Goal: Task Accomplishment & Management: Manage account settings

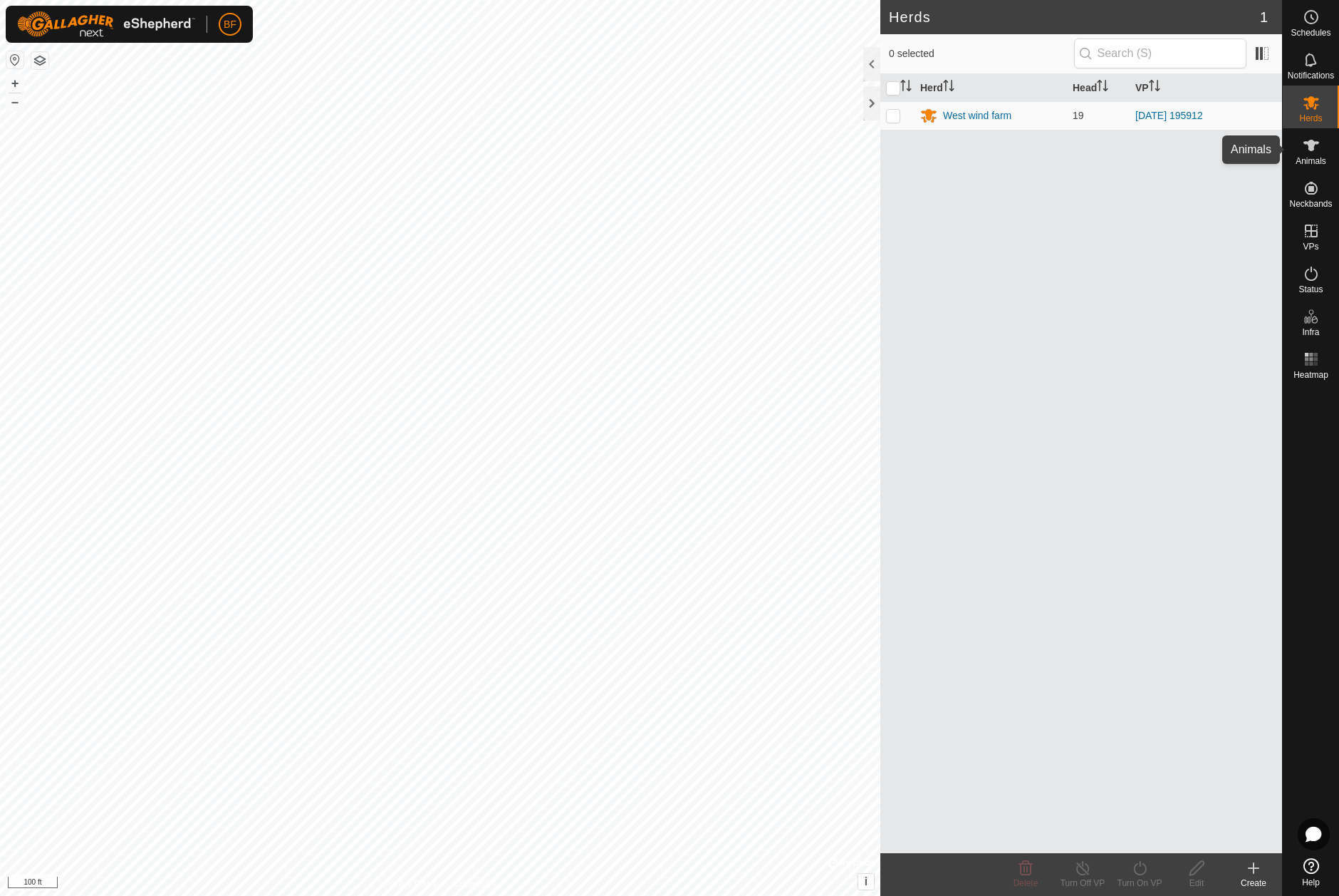
click at [1314, 152] on icon at bounding box center [1311, 145] width 17 height 17
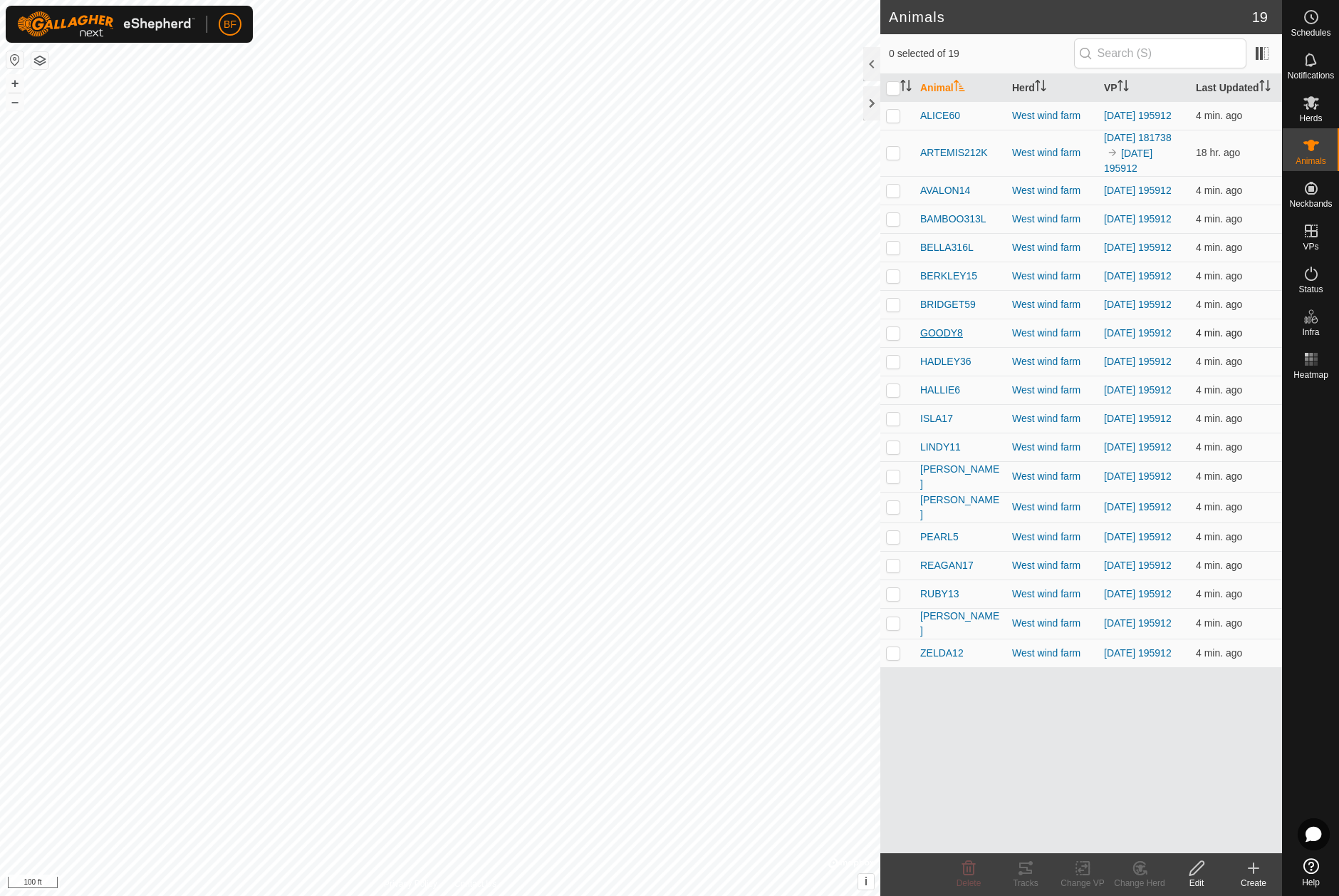
click at [938, 340] on span "GOODY8" at bounding box center [942, 333] width 43 height 15
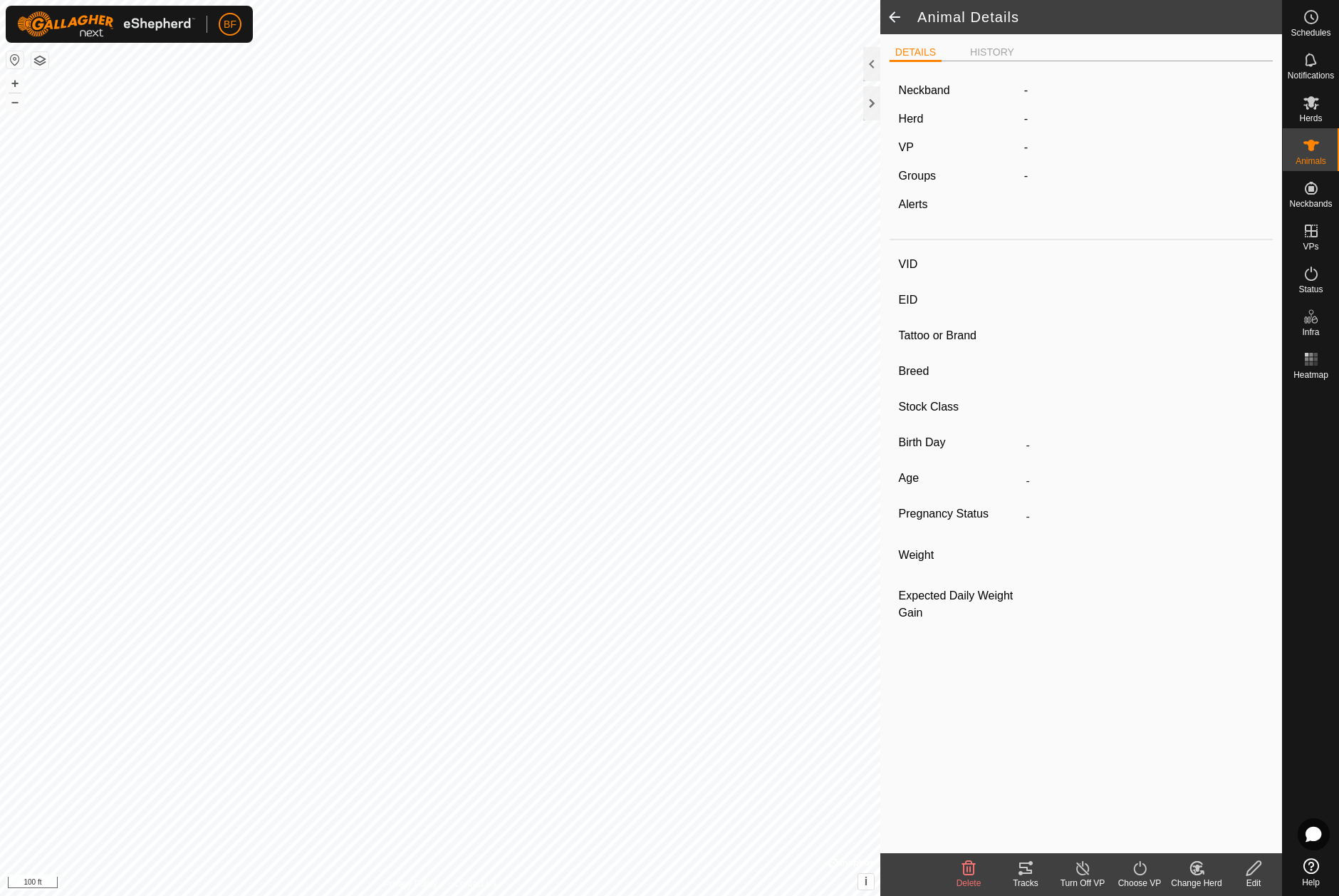
type input "GOODY8"
type input "840003279408499"
type input "-"
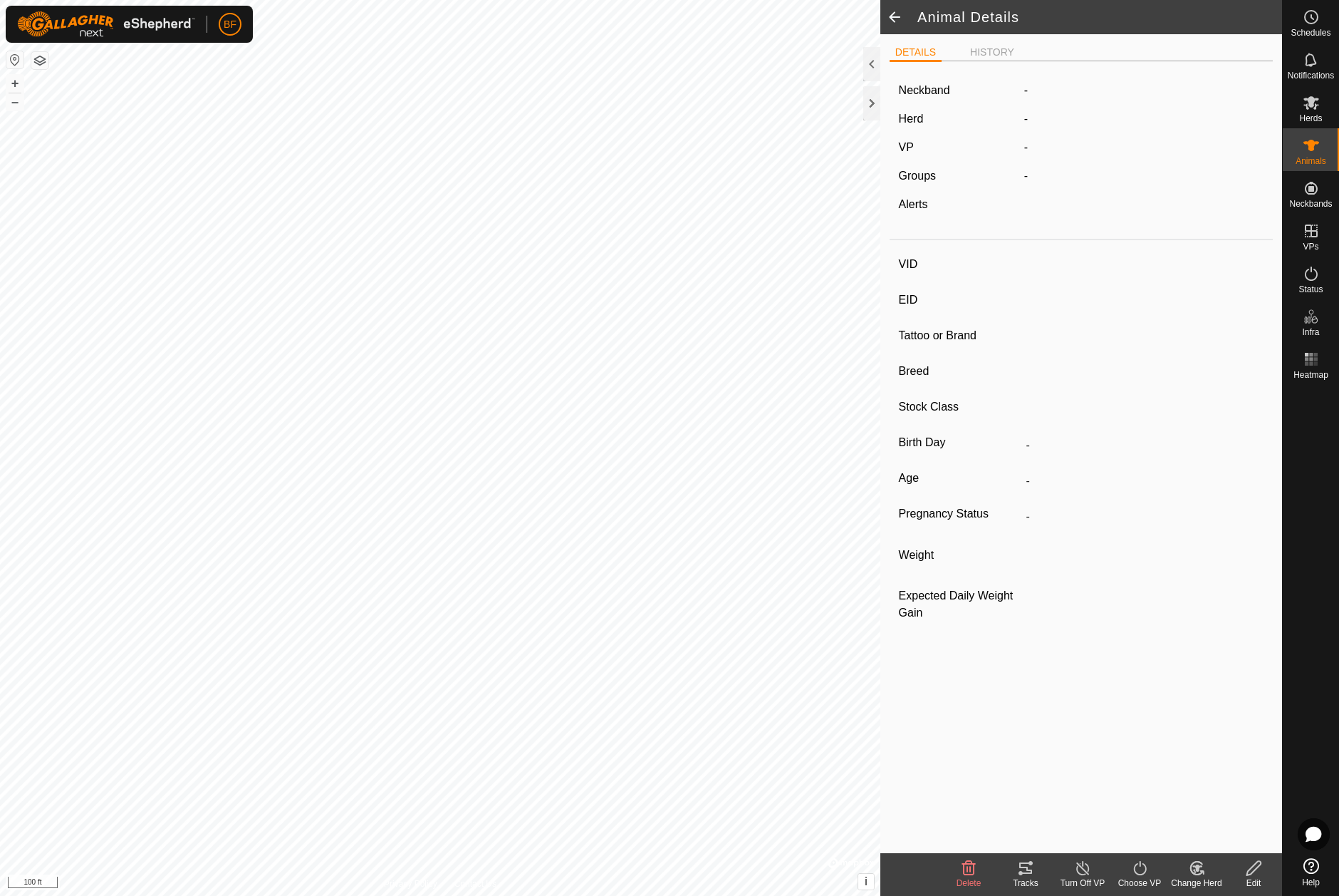
type input "-"
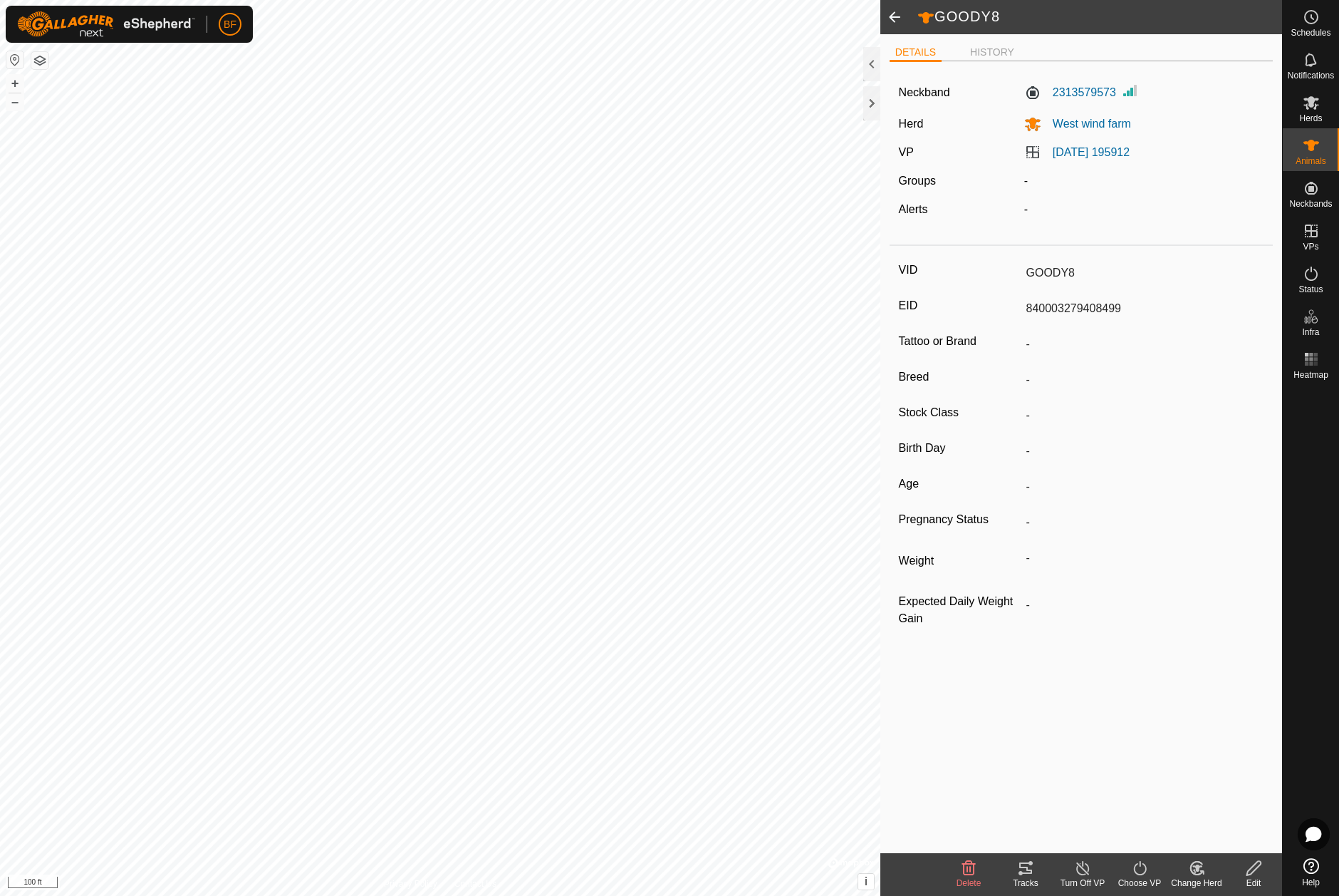
drag, startPoint x: 1087, startPoint y: 573, endPoint x: 1090, endPoint y: 564, distance: 9.5
click at [1089, 570] on div "Weight -" at bounding box center [1082, 563] width 366 height 35
click at [894, 14] on span at bounding box center [894, 17] width 28 height 34
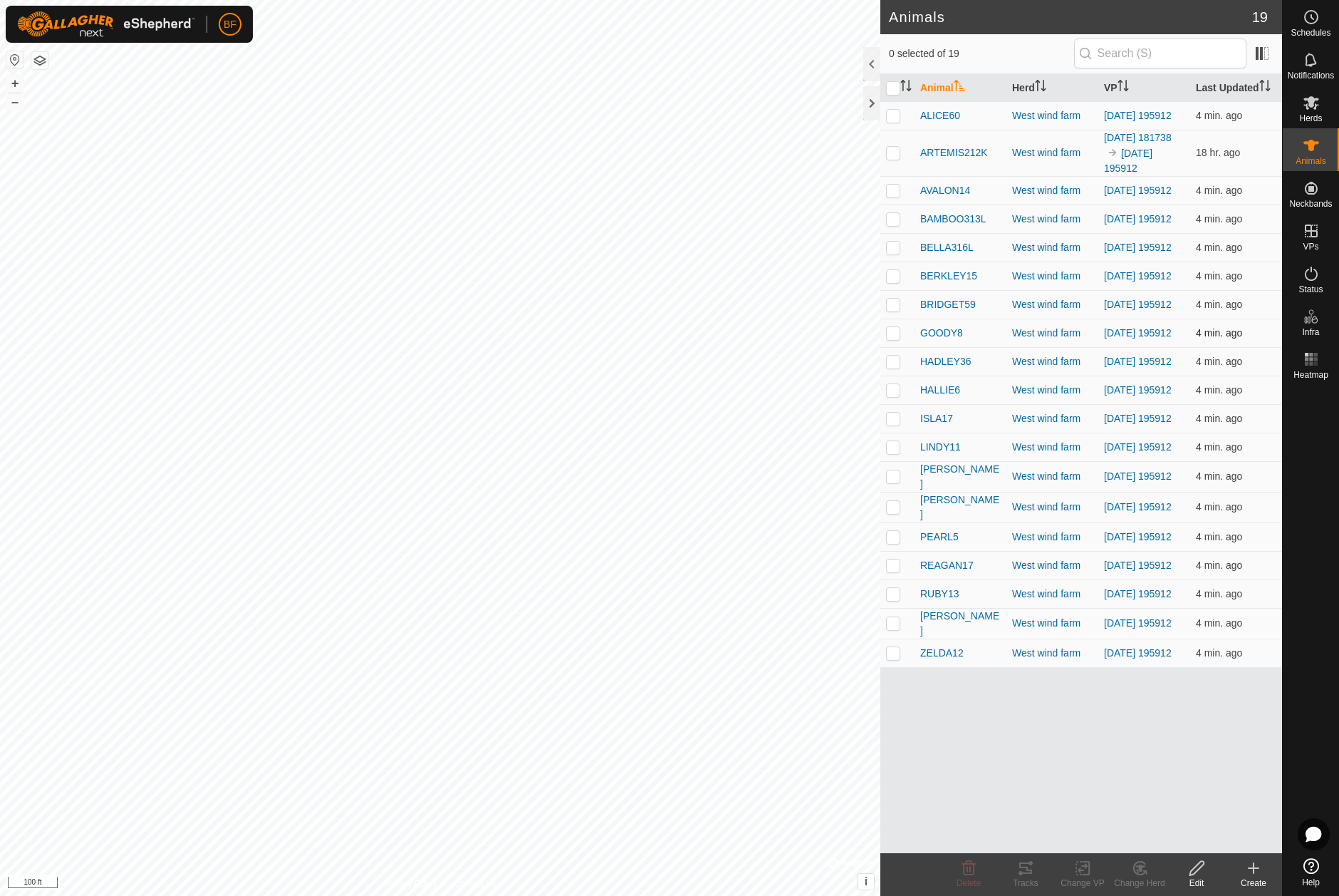
click at [890, 338] on p-checkbox at bounding box center [893, 333] width 15 height 12
click at [1028, 875] on icon at bounding box center [1025, 867] width 17 height 17
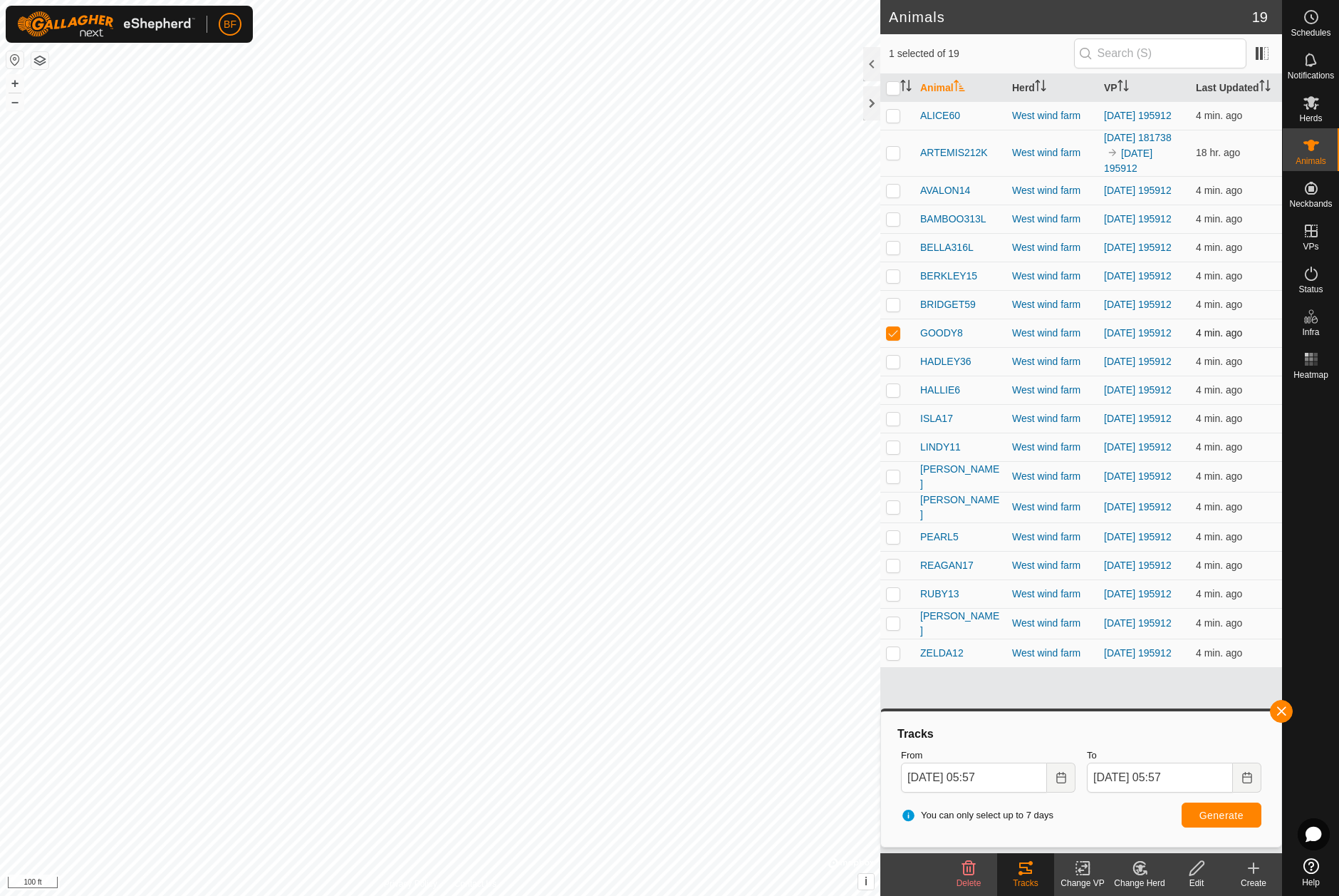
click at [890, 338] on p-checkbox at bounding box center [893, 333] width 15 height 12
checkbox input "false"
click at [891, 310] on p-checkbox at bounding box center [893, 304] width 15 height 12
checkbox input "true"
click at [1283, 708] on button "button" at bounding box center [1281, 710] width 22 height 22
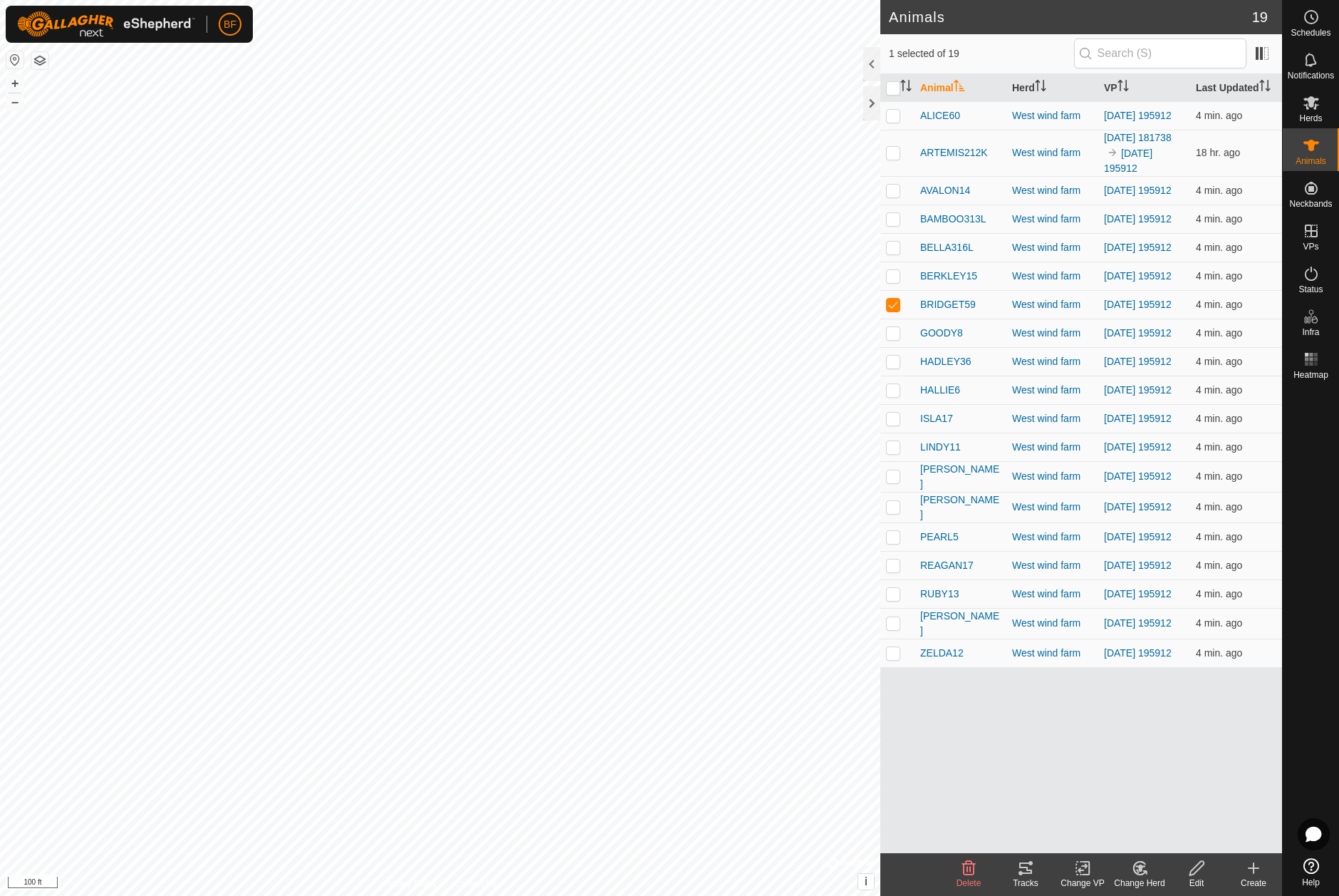
click at [1023, 871] on icon at bounding box center [1025, 867] width 17 height 17
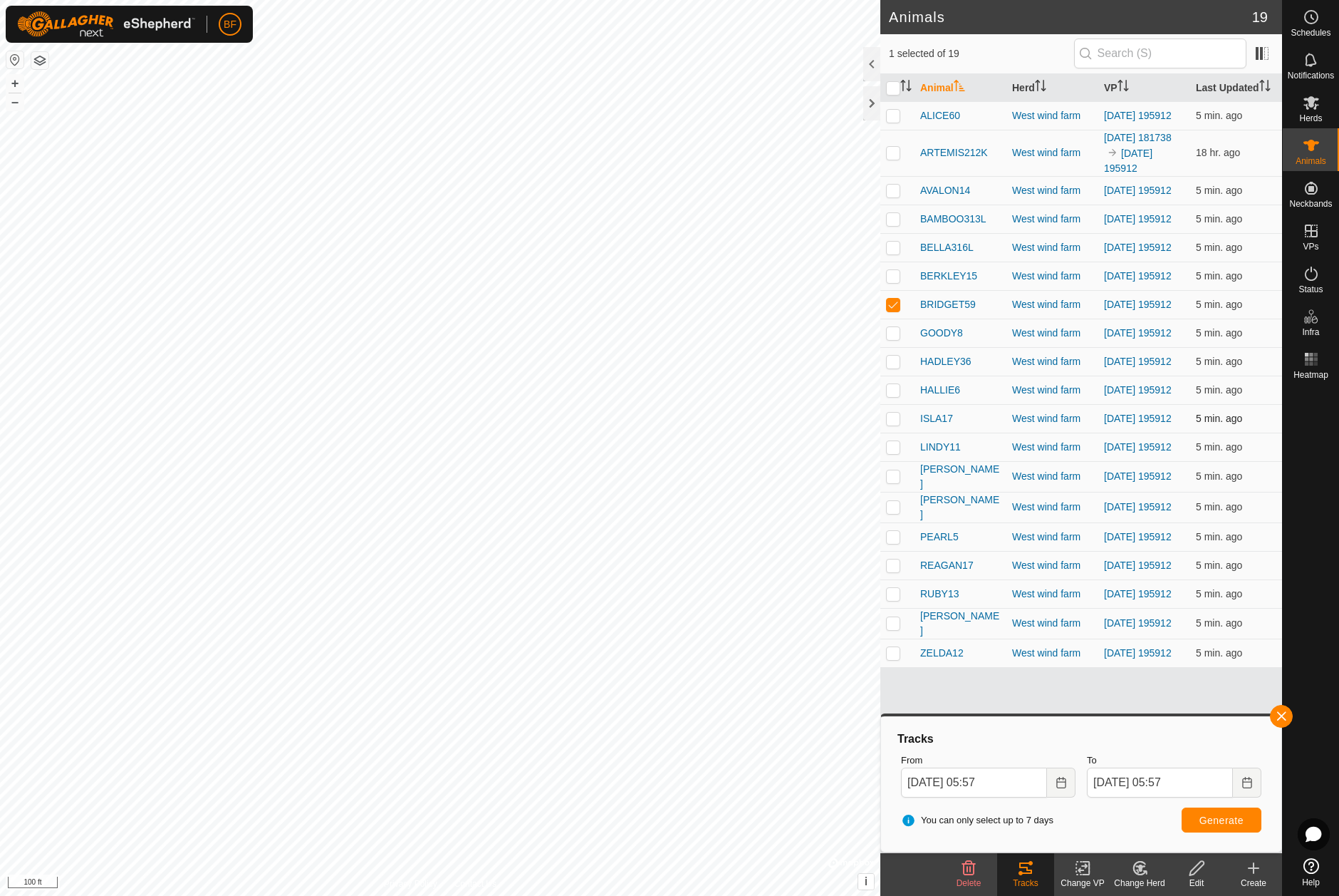
click at [894, 424] on p-checkbox at bounding box center [893, 419] width 15 height 12
checkbox input "true"
click at [1279, 715] on button "button" at bounding box center [1281, 715] width 22 height 22
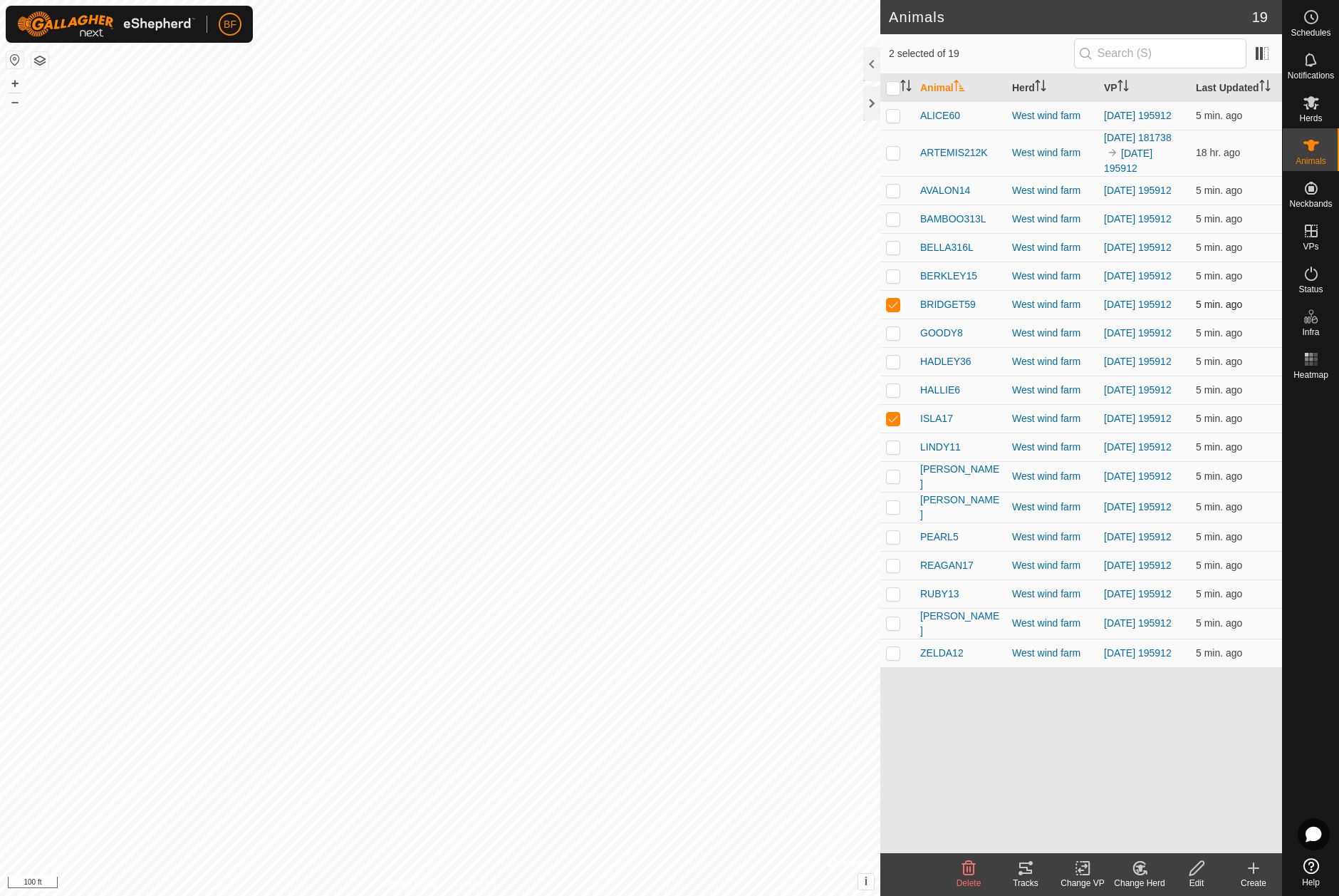
click at [896, 310] on p-checkbox at bounding box center [893, 304] width 15 height 12
checkbox input "false"
click at [1024, 869] on icon at bounding box center [1025, 867] width 17 height 17
